Goal: Navigation & Orientation: Find specific page/section

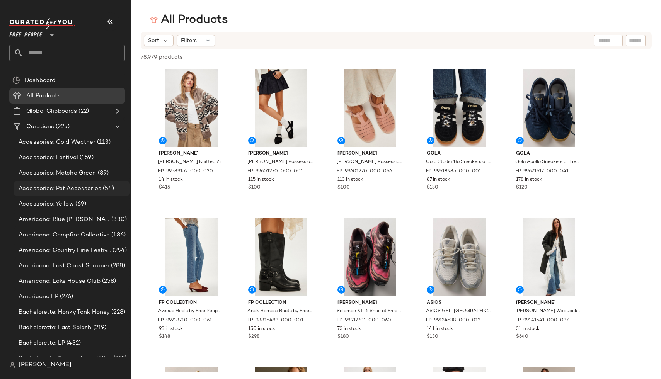
click at [43, 187] on span "Accessories: Pet Accessories" at bounding box center [60, 188] width 83 height 9
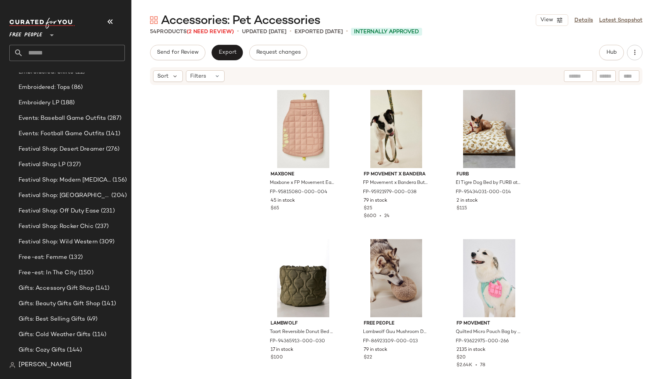
scroll to position [3642, 0]
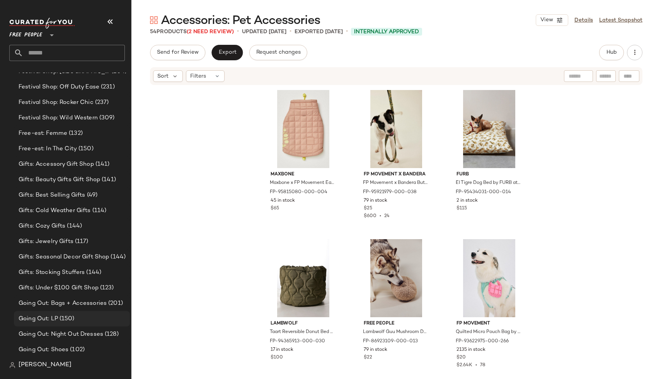
click at [61, 311] on div "Going Out: LP (150)" at bounding box center [72, 318] width 116 height 15
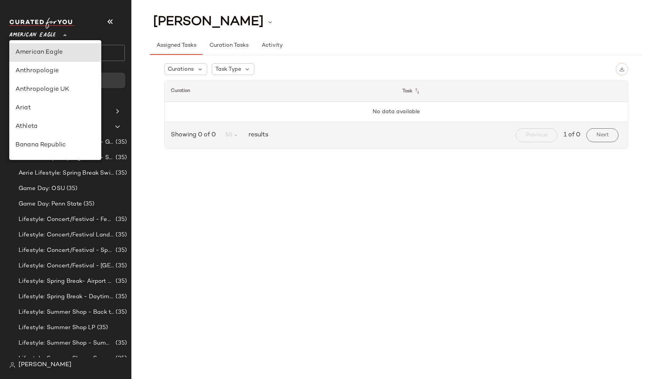
click at [48, 37] on span "American Eagle" at bounding box center [32, 33] width 46 height 14
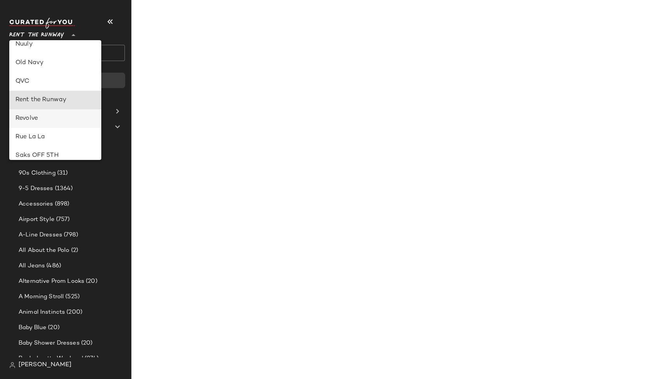
click at [71, 116] on div "Revolve" at bounding box center [55, 118] width 80 height 9
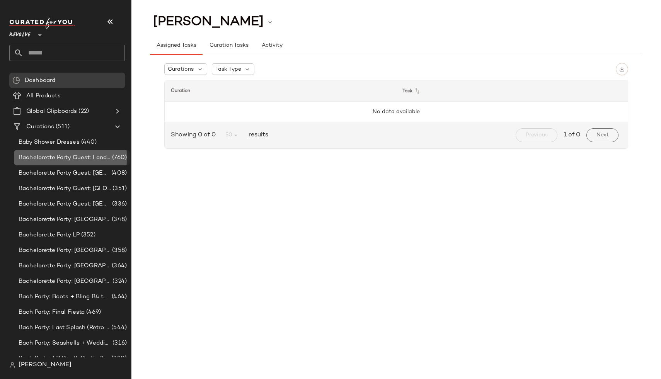
click at [73, 160] on span "Bachelorette Party Guest: Landing Page" at bounding box center [65, 157] width 92 height 9
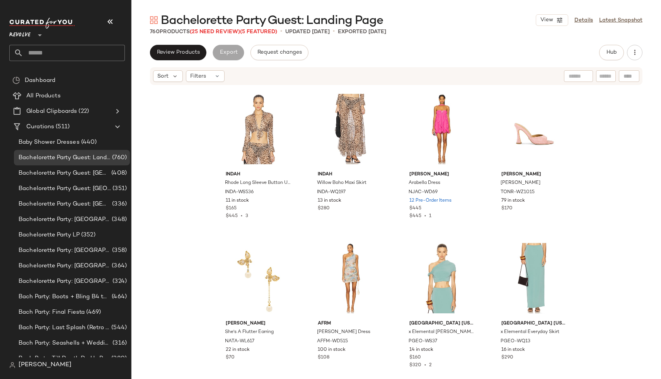
click at [34, 35] on div "Revolve **" at bounding box center [21, 30] width 24 height 19
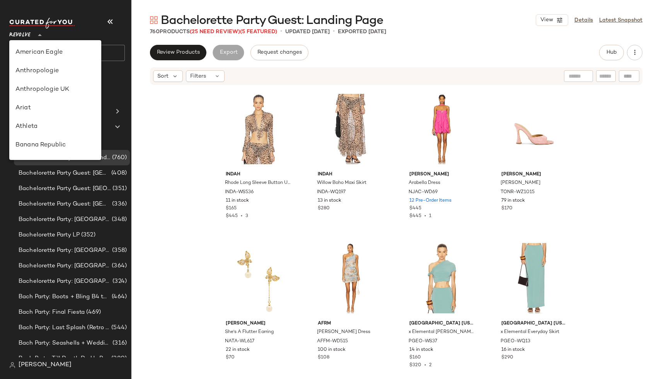
scroll to position [101, 0]
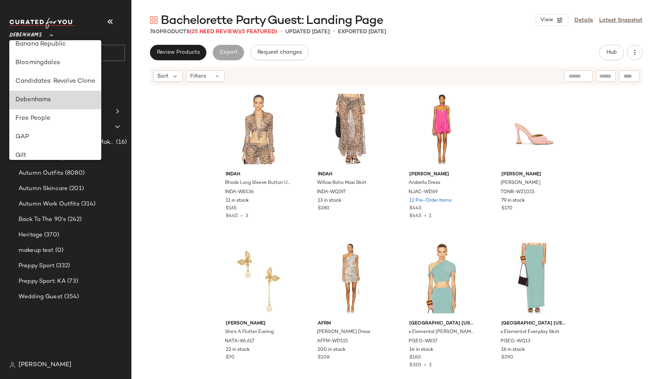
click at [54, 100] on div "Debenhams" at bounding box center [55, 99] width 80 height 9
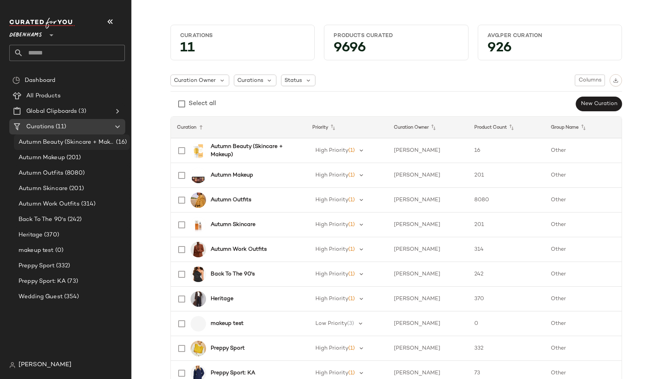
click at [51, 144] on span "Autumn Beauty (Skincare + Makeup)" at bounding box center [67, 142] width 96 height 9
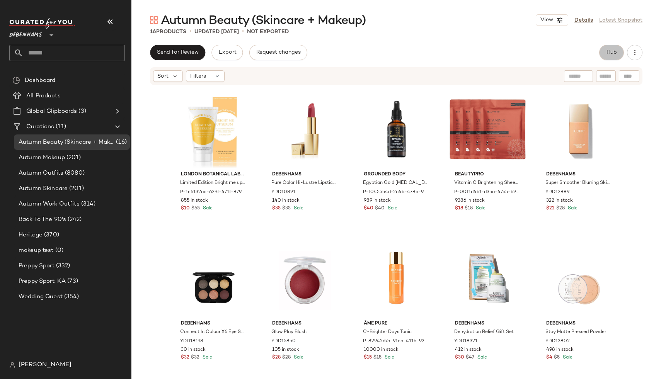
click at [618, 53] on button "Hub" at bounding box center [611, 52] width 25 height 15
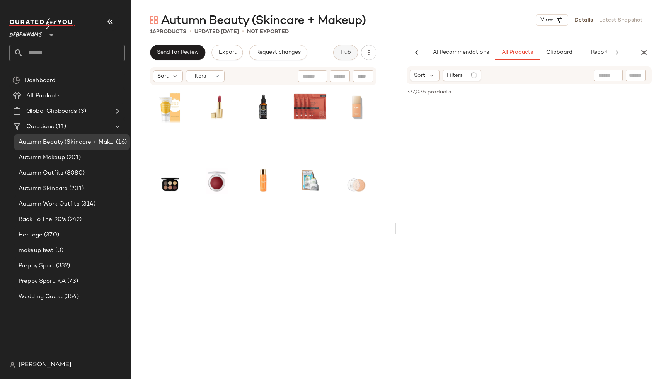
scroll to position [0, 16]
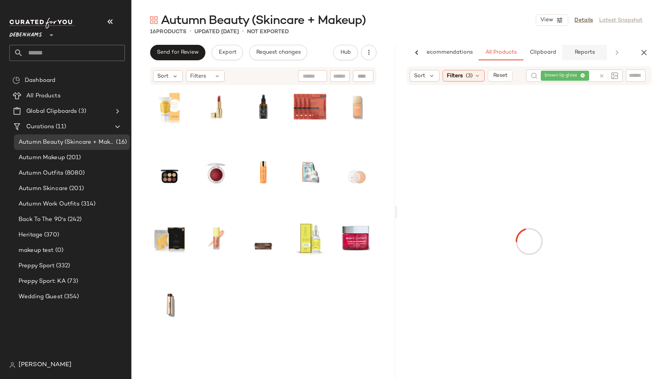
click at [590, 57] on button "Reports" at bounding box center [584, 52] width 45 height 15
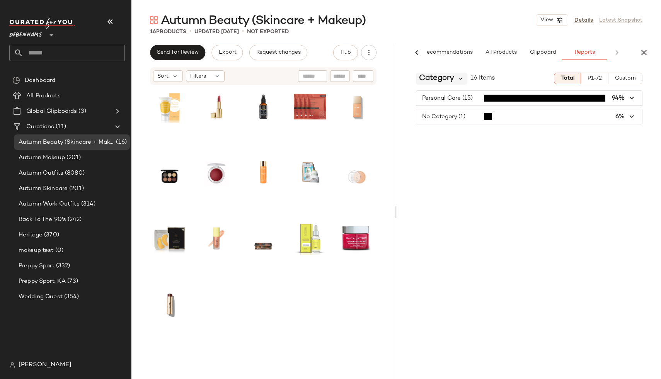
click at [458, 76] on icon at bounding box center [460, 78] width 7 height 7
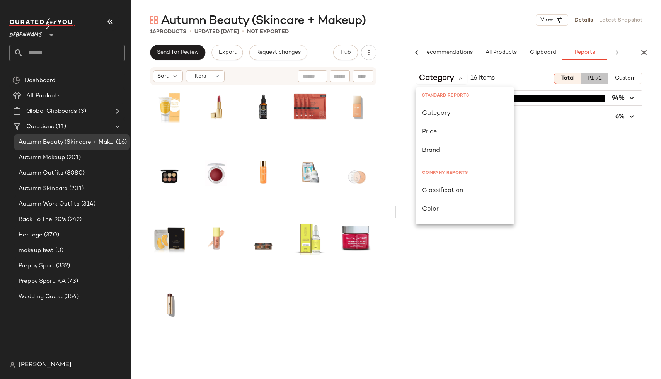
click at [597, 82] on button "P1-72" at bounding box center [594, 79] width 27 height 12
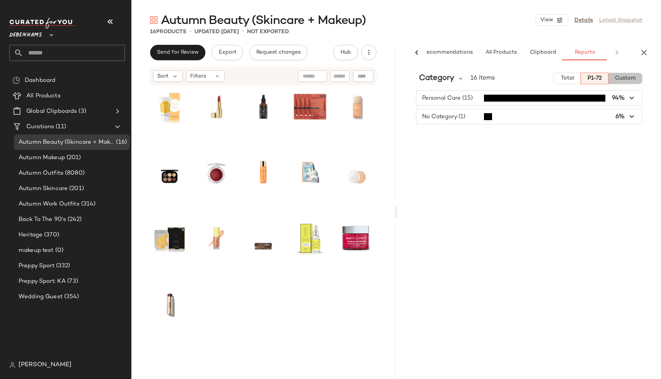
click at [620, 82] on button "Custom" at bounding box center [625, 79] width 34 height 12
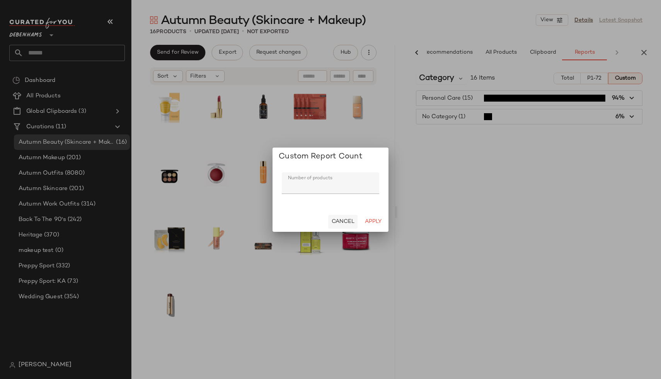
click at [338, 220] on span "Cancel" at bounding box center [342, 222] width 23 height 6
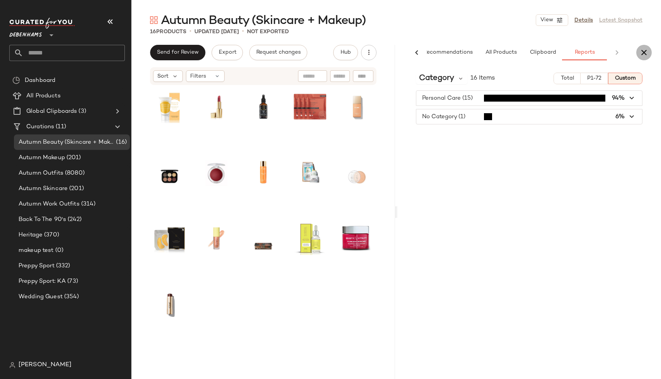
click at [644, 53] on icon "button" at bounding box center [643, 52] width 9 height 9
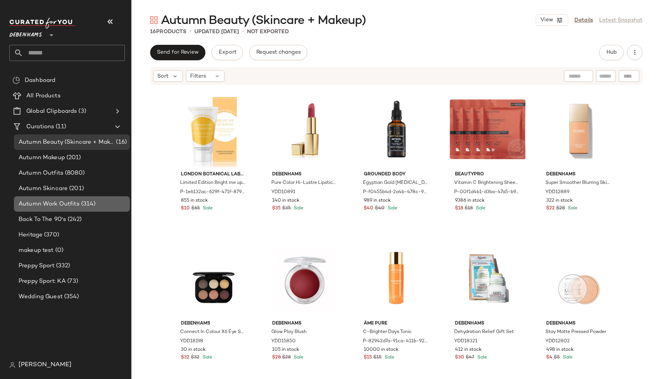
click at [61, 203] on span "Autumn Work Outfits" at bounding box center [49, 204] width 61 height 9
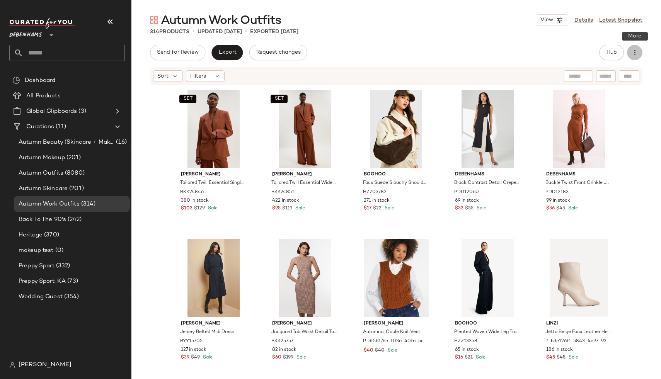
click at [637, 53] on icon "button" at bounding box center [635, 53] width 8 height 8
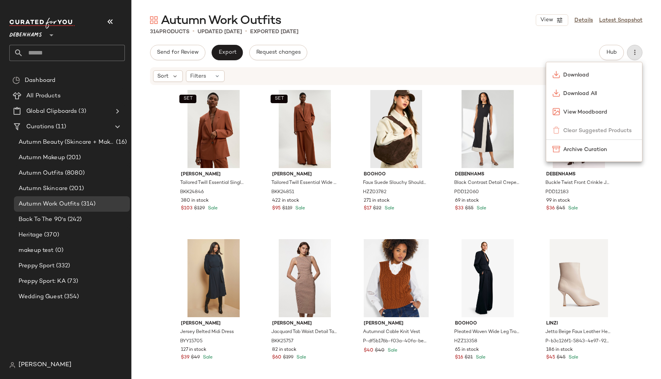
click at [630, 32] on div "314 Products • updated Sep 16th • Exported Sep 16th" at bounding box center [396, 32] width 530 height 8
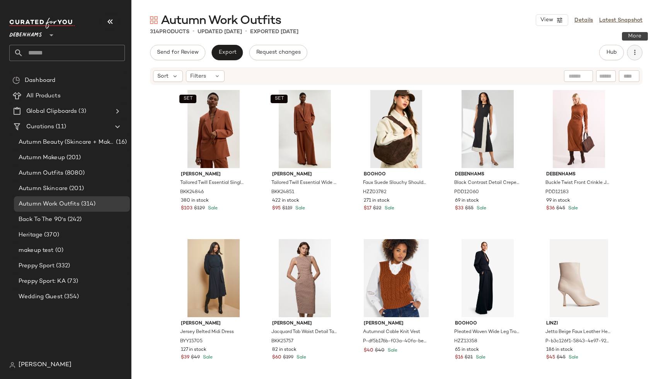
click at [634, 55] on icon "button" at bounding box center [635, 53] width 8 height 8
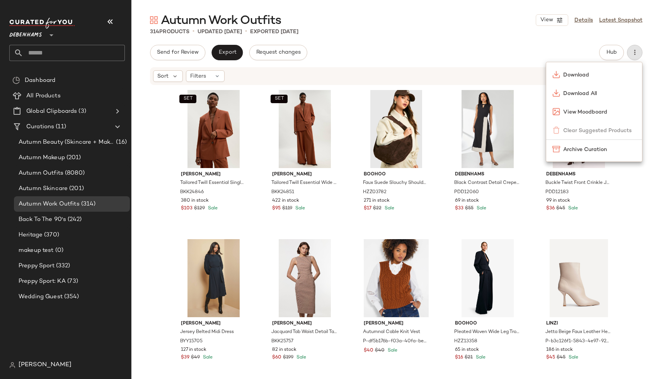
click at [617, 34] on div "314 Products • updated Sep 16th • Exported Sep 16th" at bounding box center [396, 32] width 530 height 8
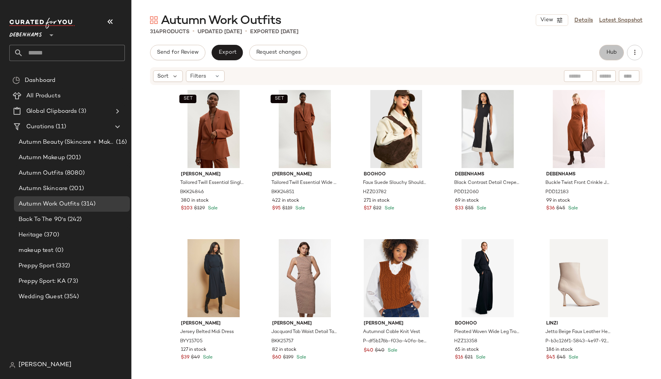
click at [608, 47] on button "Hub" at bounding box center [611, 52] width 25 height 15
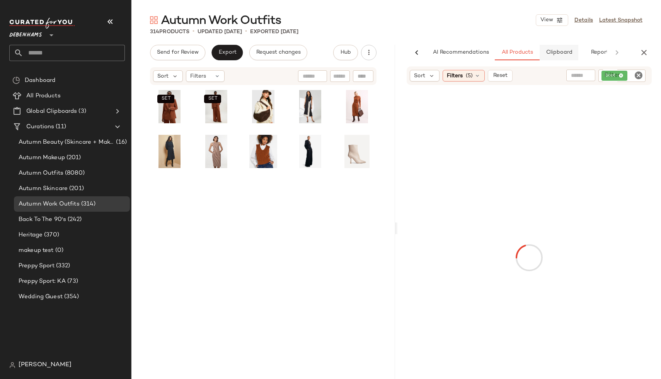
scroll to position [0, 16]
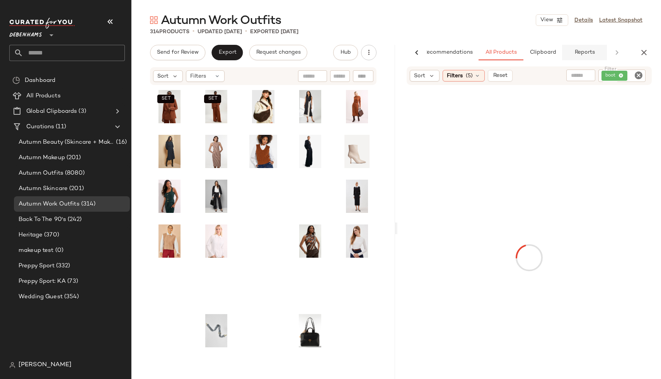
click at [580, 56] on button "Reports" at bounding box center [584, 52] width 45 height 15
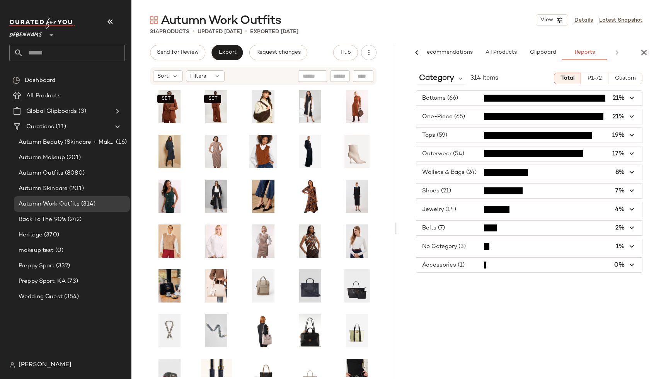
click at [438, 85] on div "Category 314 Items Total P1-72 Custom Bottoms (66) 21% One-Piece (65) 21% Tops …" at bounding box center [529, 238] width 264 height 345
click at [456, 80] on div "Category" at bounding box center [441, 79] width 51 height 12
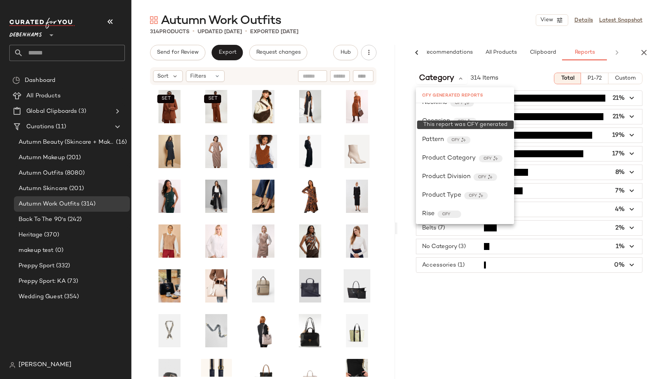
scroll to position [384, 0]
click at [74, 152] on div "Autumn Makeup (201)" at bounding box center [72, 157] width 116 height 15
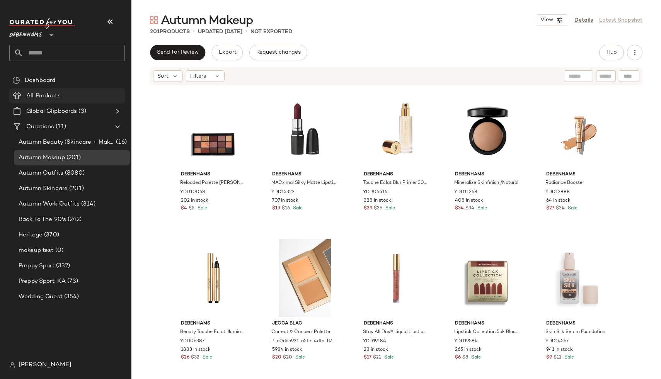
click at [57, 92] on span "All Products" at bounding box center [43, 96] width 34 height 9
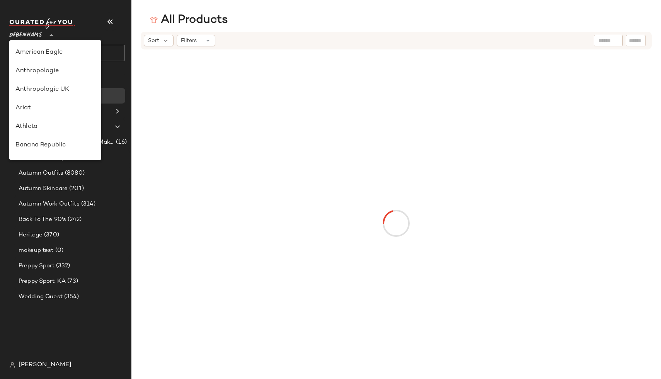
click at [38, 36] on span "Debenhams" at bounding box center [25, 33] width 33 height 14
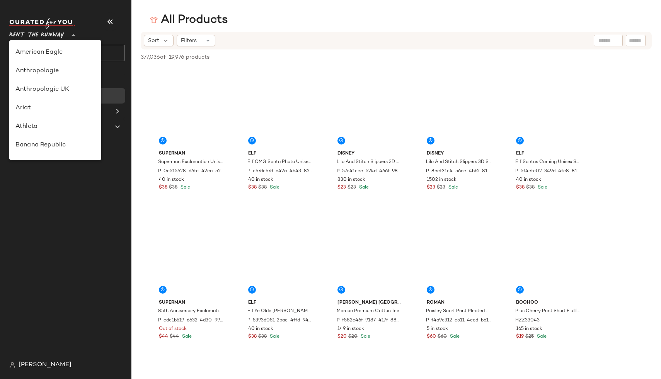
scroll to position [305, 0]
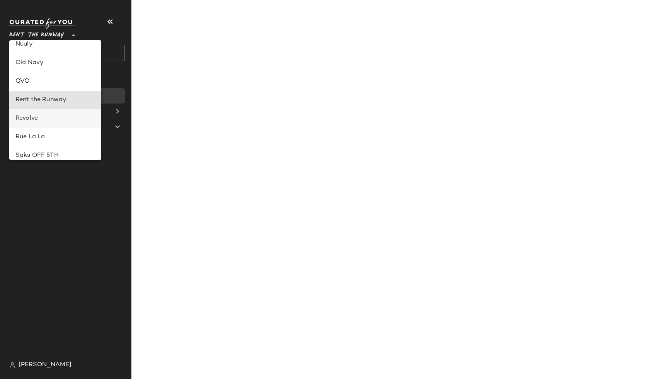
click at [49, 117] on div "Revolve" at bounding box center [55, 118] width 80 height 9
type input "**"
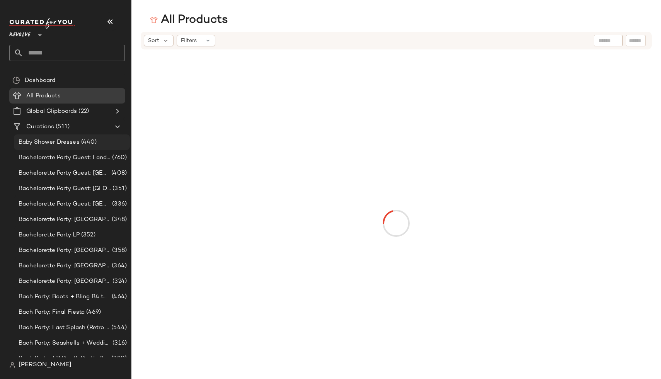
click at [60, 144] on span "Baby Shower Dresses" at bounding box center [49, 142] width 61 height 9
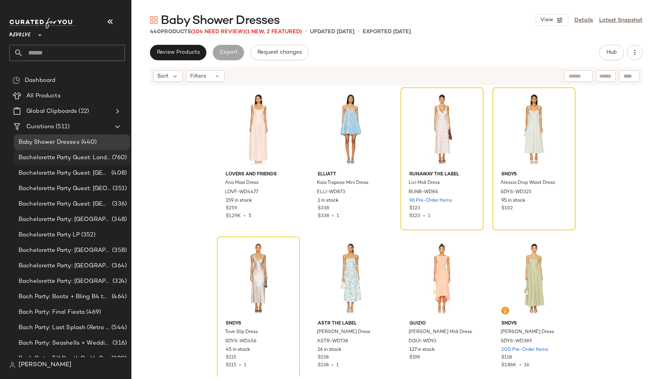
click at [58, 156] on span "Bachelorette Party Guest: Landing Page" at bounding box center [65, 157] width 92 height 9
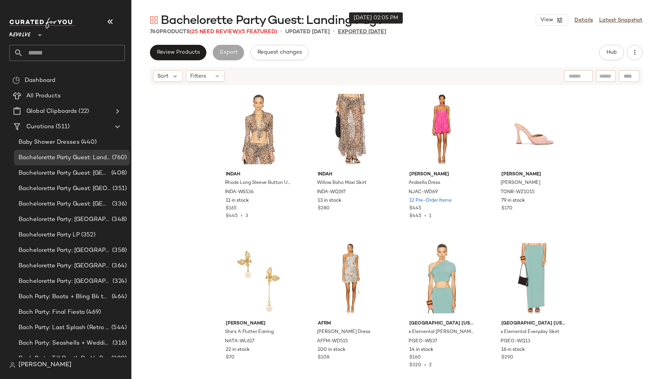
click at [366, 33] on p "Exported [DATE]" at bounding box center [362, 32] width 48 height 8
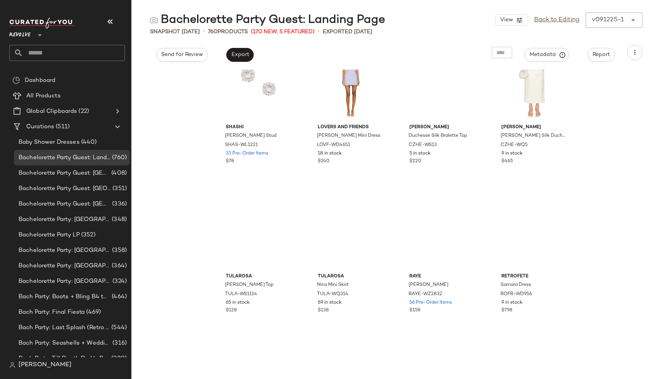
scroll to position [816, 0]
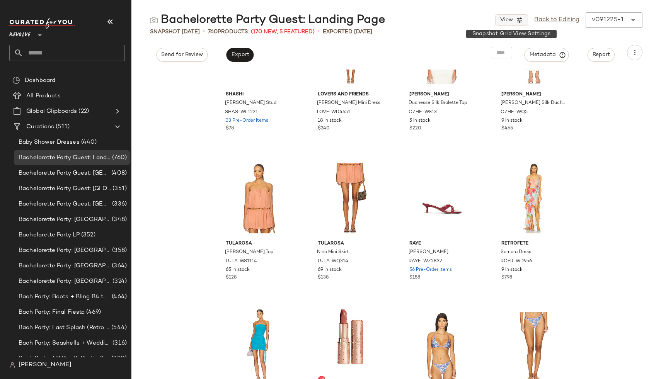
click at [524, 17] on button "View" at bounding box center [511, 20] width 32 height 12
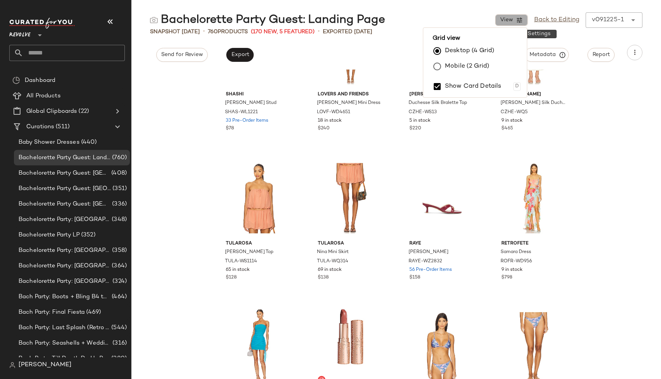
click at [524, 17] on button "View" at bounding box center [511, 20] width 32 height 12
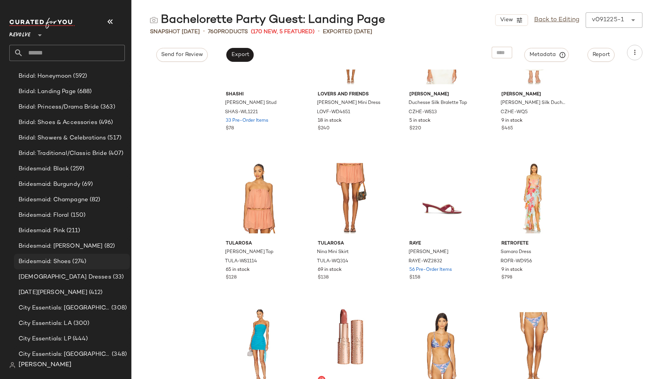
scroll to position [592, 0]
click at [90, 252] on div "Bridesmaid: Sage Green (82)" at bounding box center [72, 245] width 116 height 15
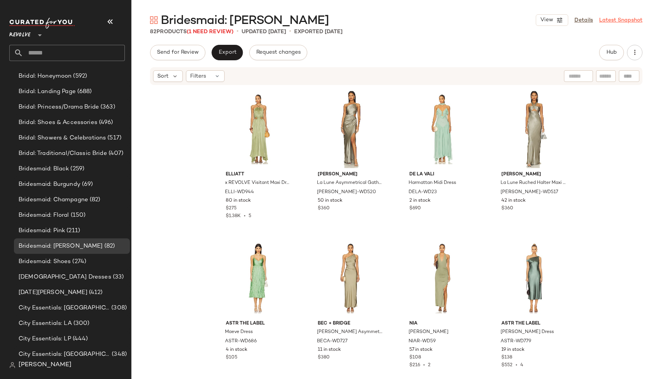
click at [601, 19] on link "Latest Snapshot" at bounding box center [620, 20] width 43 height 8
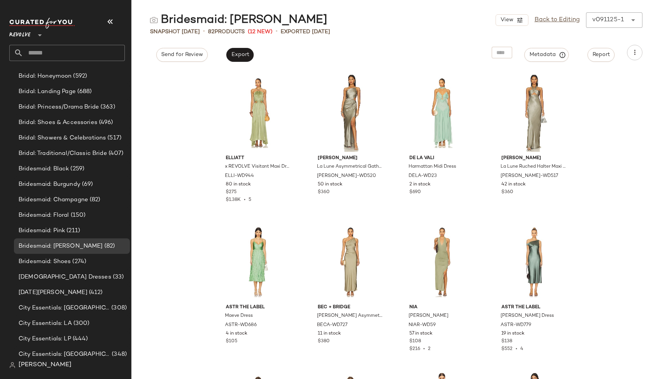
click at [174, 203] on div "ELLIATT x REVOLVE Visitant Maxi Dress ELLI-WD944 80 in stock $275 $1.38K • 5 Sh…" at bounding box center [396, 225] width 530 height 310
click at [63, 232] on span "Bridesmaid: Pink" at bounding box center [42, 230] width 46 height 9
